Goal: Communication & Community: Answer question/provide support

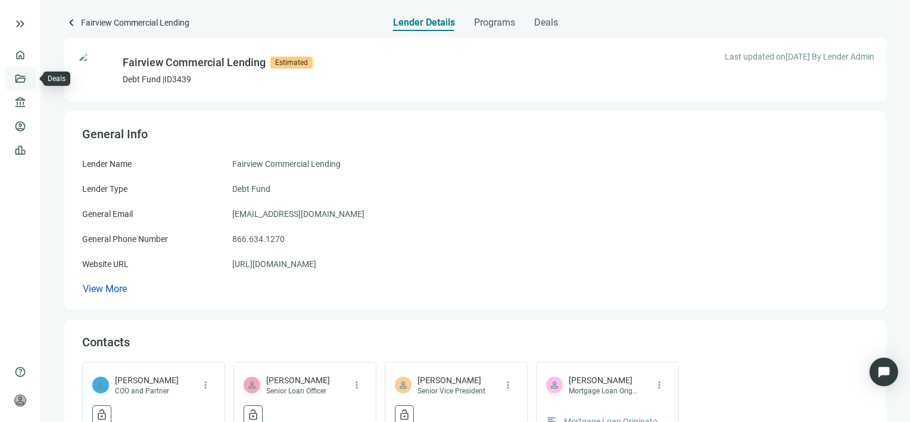
click at [30, 79] on link "Deals" at bounding box center [40, 79] width 21 height 10
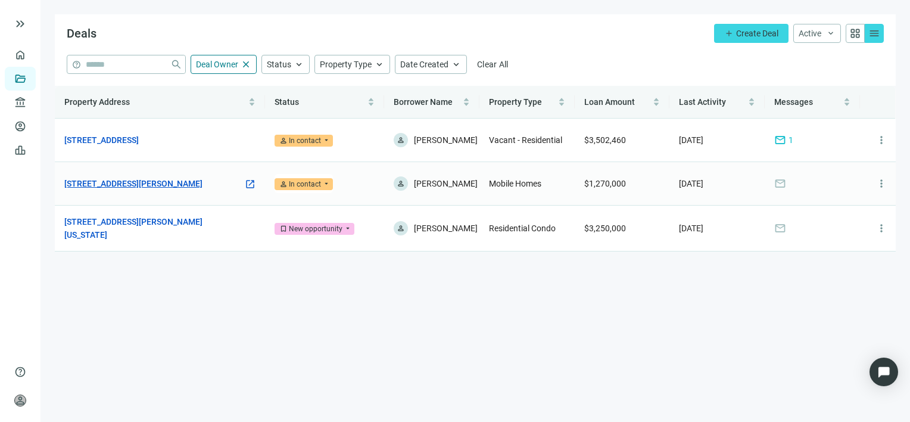
click at [144, 184] on link "[STREET_ADDRESS][PERSON_NAME]" at bounding box center [133, 183] width 138 height 13
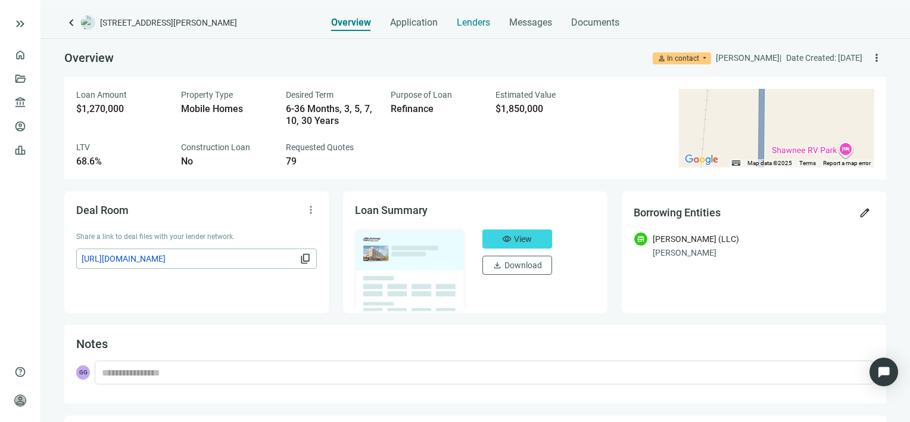
click at [474, 23] on span "Lenders" at bounding box center [473, 23] width 33 height 12
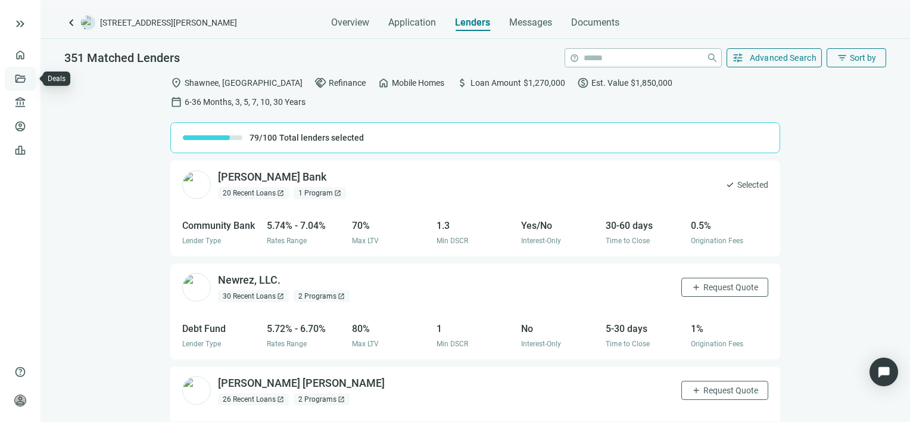
click at [30, 76] on link "Deals" at bounding box center [40, 79] width 21 height 10
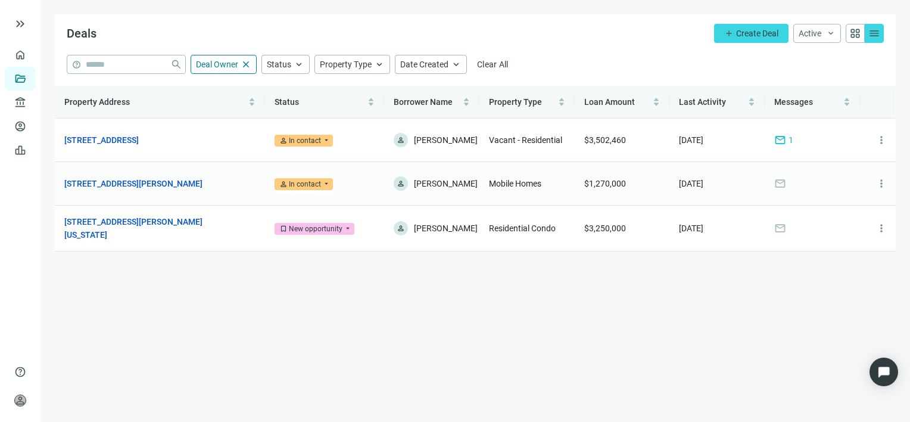
click at [782, 183] on span "mail" at bounding box center [781, 184] width 12 height 12
click at [882, 181] on span "more_vert" at bounding box center [882, 184] width 12 height 12
click at [780, 182] on span "mail" at bounding box center [781, 184] width 12 height 12
click at [161, 182] on link "[STREET_ADDRESS][PERSON_NAME]" at bounding box center [133, 183] width 138 height 13
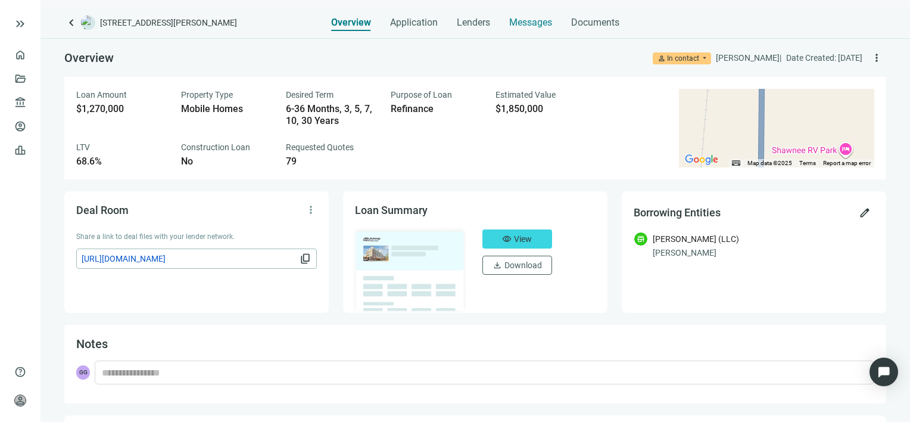
click at [530, 19] on span "Messages" at bounding box center [530, 22] width 43 height 11
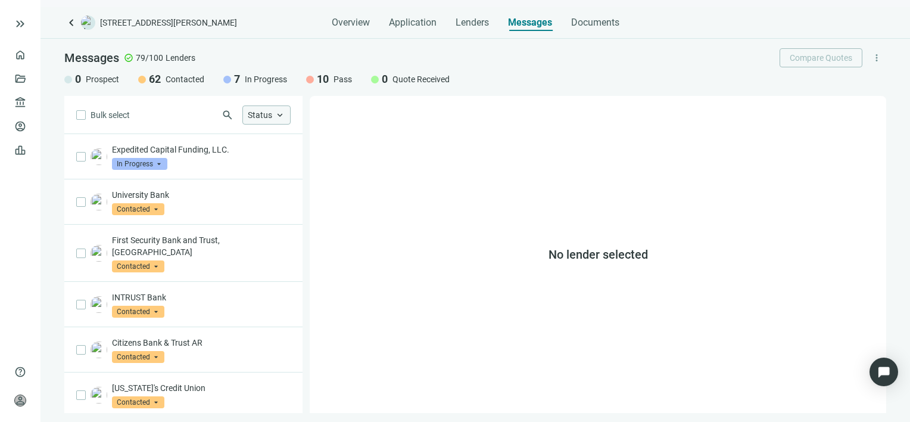
click at [279, 119] on span "keyboard_arrow_up" at bounding box center [280, 115] width 11 height 11
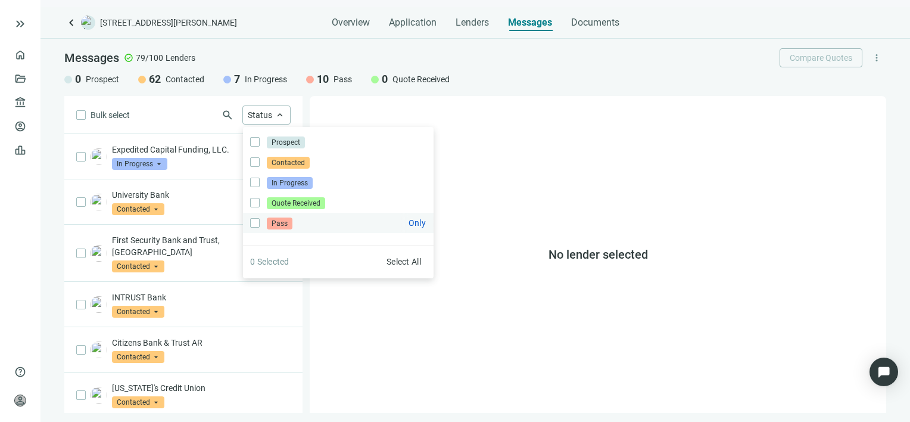
click at [278, 228] on span "Pass" at bounding box center [280, 223] width 26 height 12
click at [372, 336] on div "No lender selected" at bounding box center [598, 254] width 577 height 317
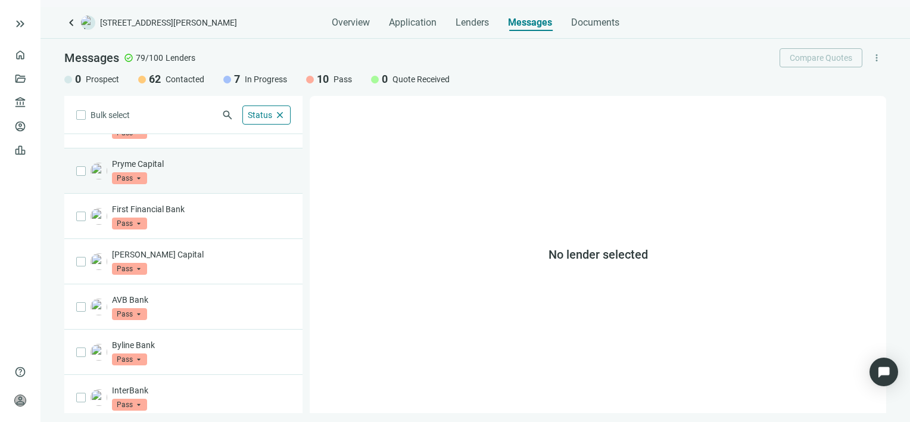
scroll to position [173, 0]
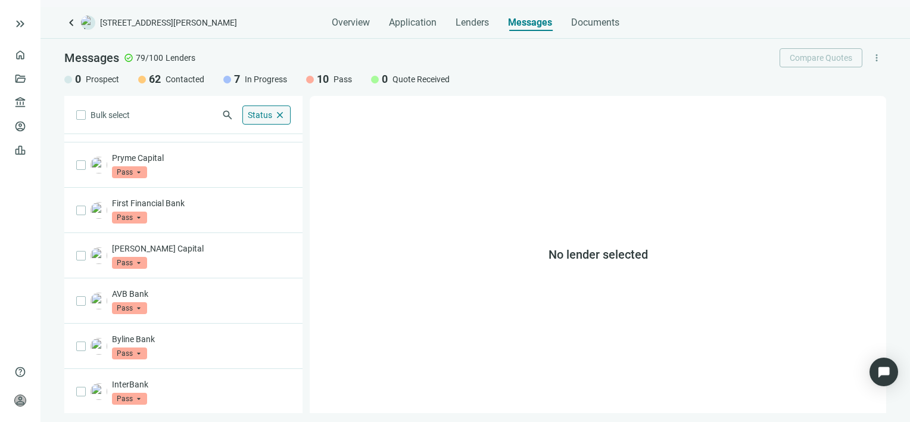
click at [284, 117] on span "close" at bounding box center [280, 115] width 11 height 11
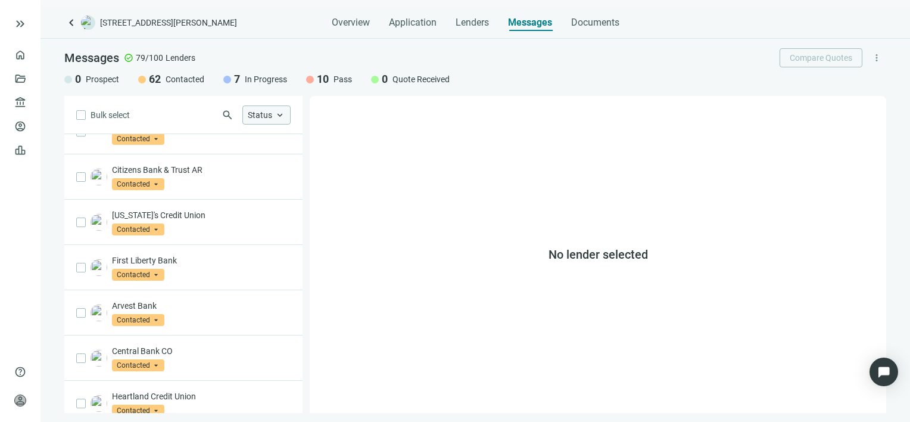
click at [285, 116] on span "keyboard_arrow_up" at bounding box center [280, 115] width 11 height 11
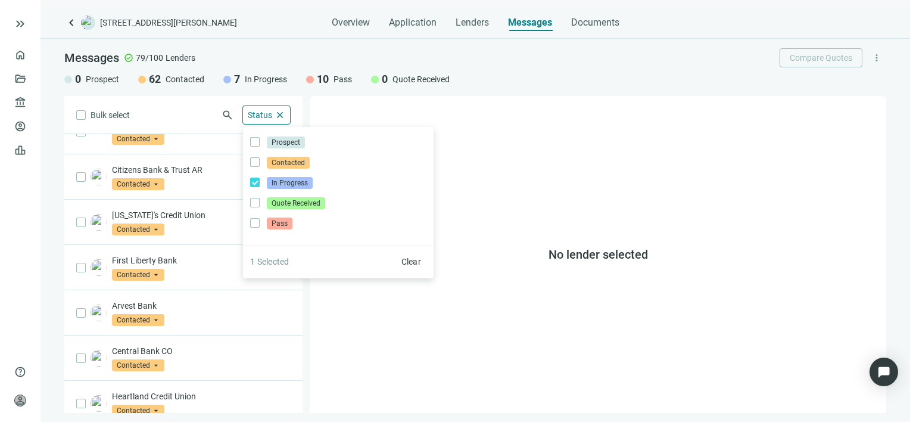
click at [465, 124] on div "No lender selected" at bounding box center [598, 254] width 577 height 317
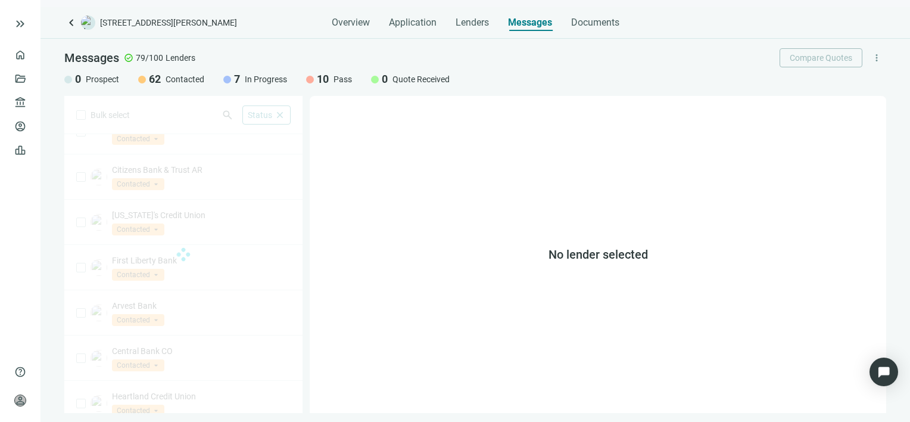
scroll to position [37, 0]
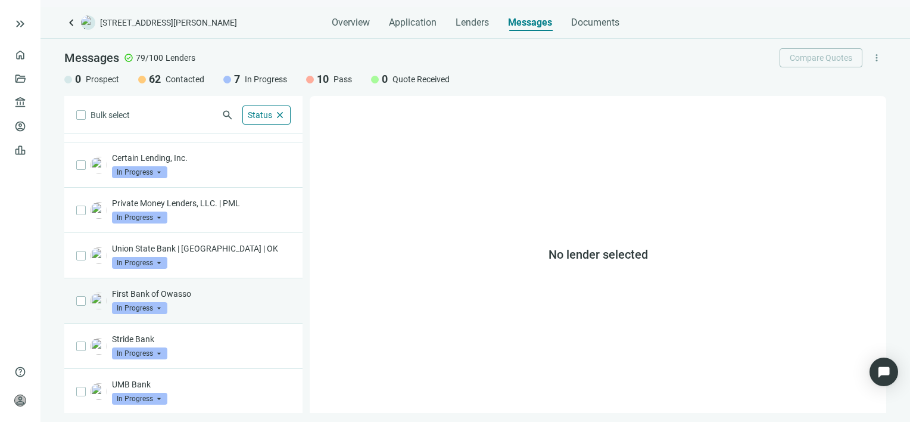
click at [135, 294] on p "First Bank of Owasso" at bounding box center [201, 294] width 179 height 12
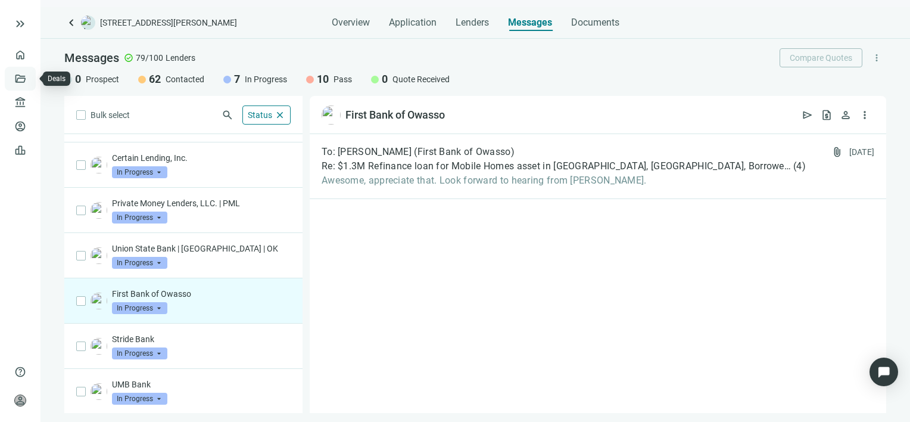
click at [30, 81] on link "Deals" at bounding box center [40, 79] width 21 height 10
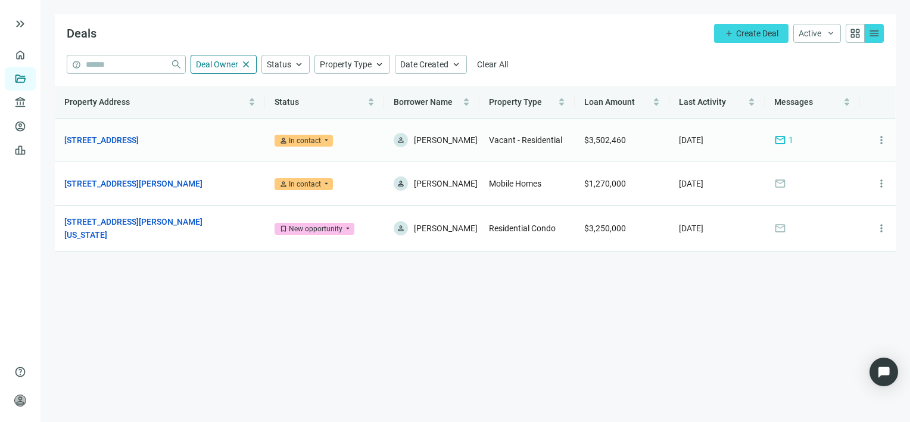
click at [782, 141] on span "mail" at bounding box center [781, 140] width 12 height 12
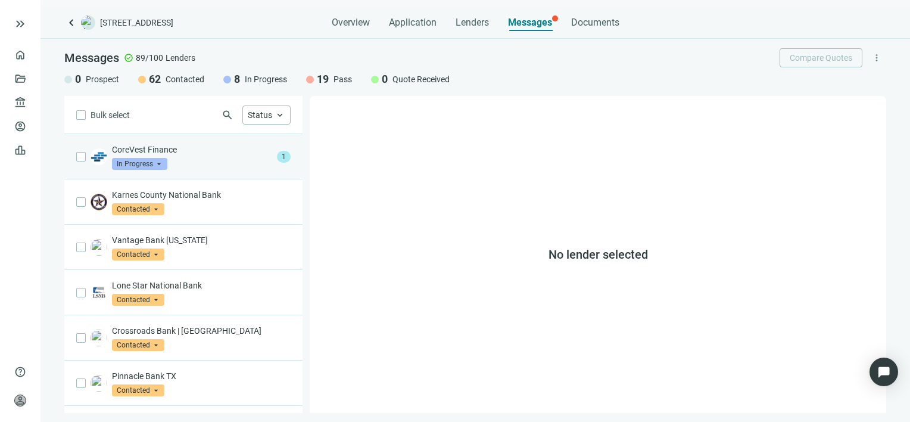
click at [195, 153] on p "CoreVest Finance" at bounding box center [192, 150] width 160 height 12
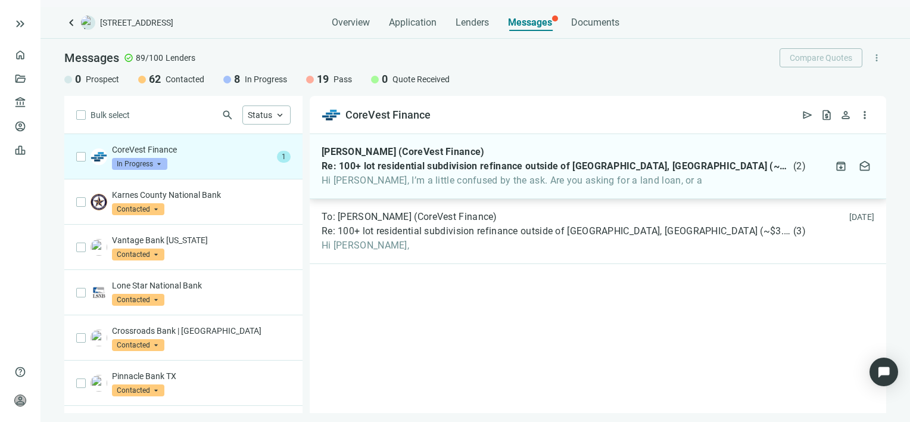
click at [384, 178] on span "Hi [PERSON_NAME], I’m a little confused by the ask. Are you asking for a land l…" at bounding box center [564, 181] width 484 height 12
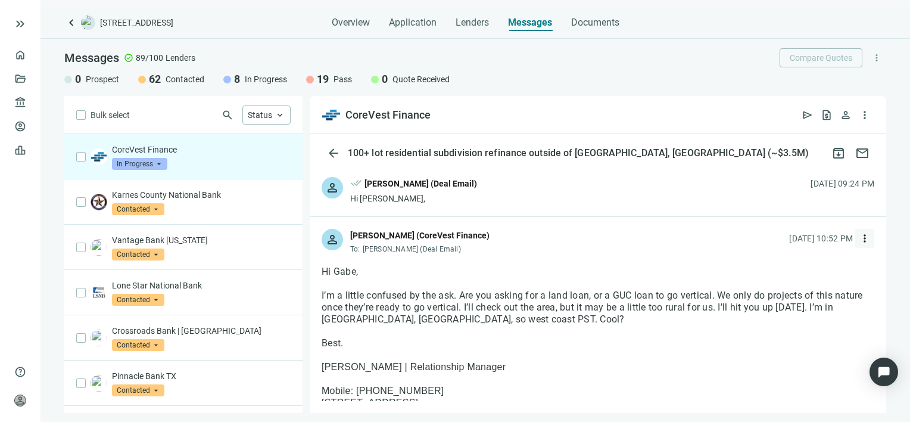
click at [859, 237] on span "more_vert" at bounding box center [865, 238] width 12 height 12
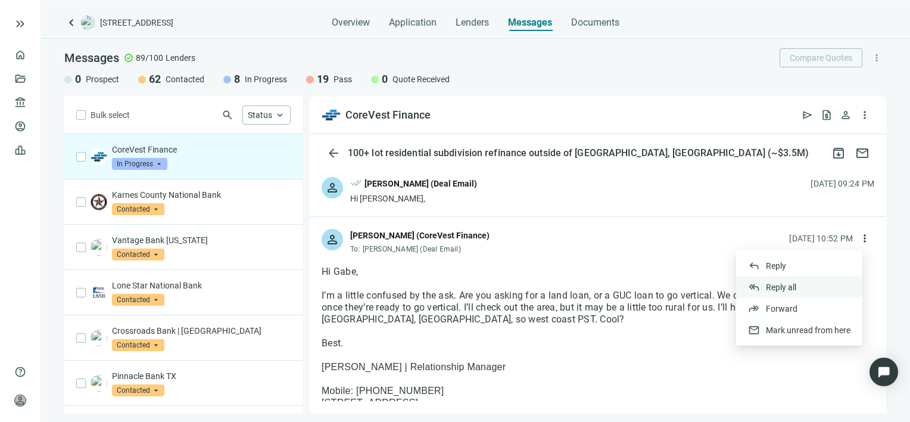
click at [789, 287] on span "Reply all" at bounding box center [781, 287] width 30 height 10
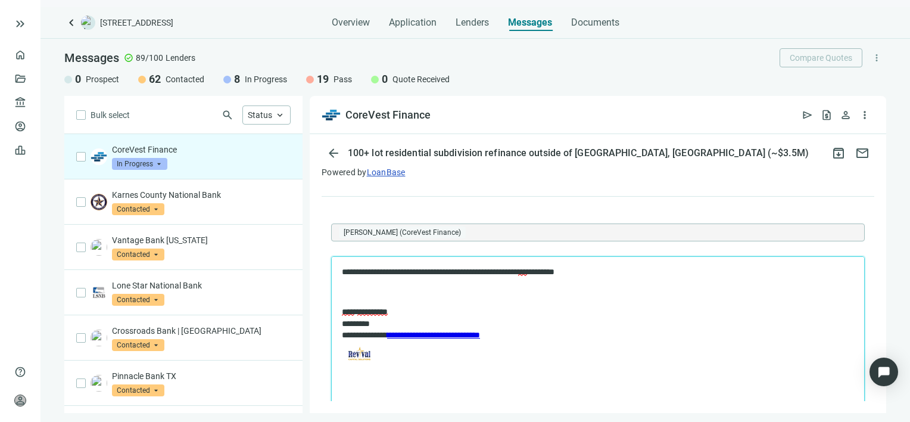
scroll to position [1130, 0]
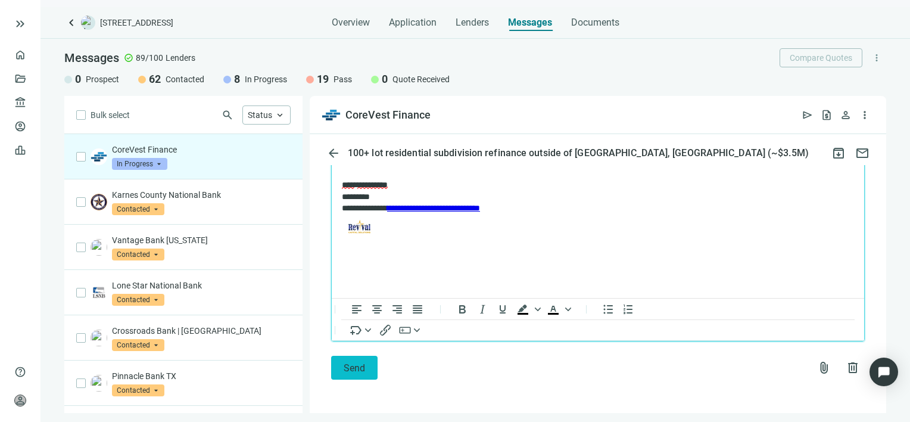
click at [345, 366] on span "Send" at bounding box center [354, 367] width 21 height 11
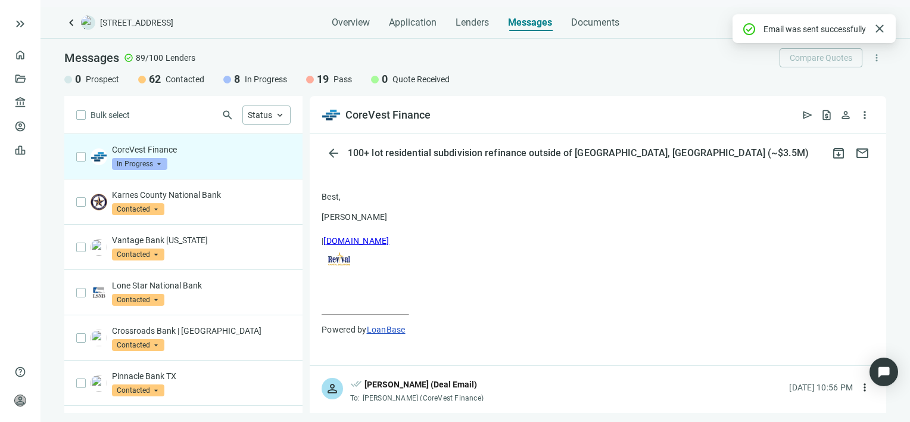
scroll to position [1091, 0]
